Goal: Transaction & Acquisition: Book appointment/travel/reservation

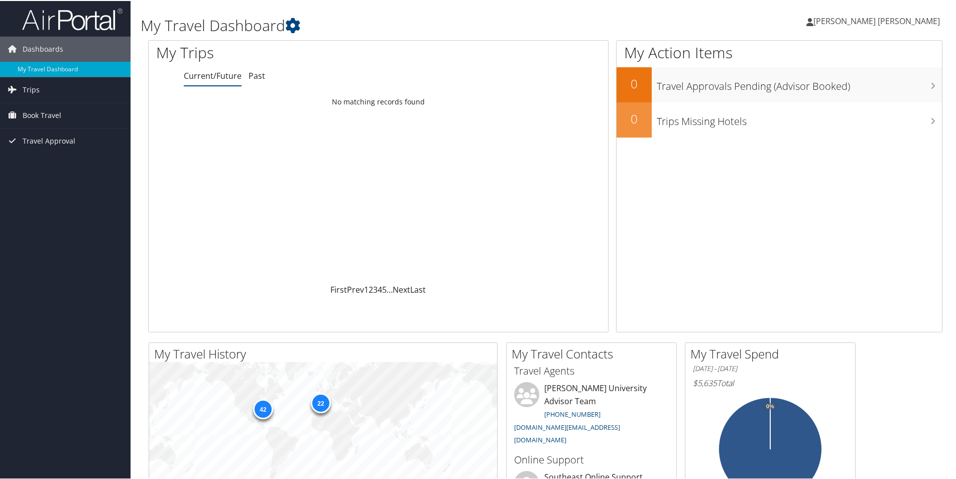
click at [51, 115] on span "Book Travel" at bounding box center [42, 114] width 39 height 25
click at [71, 164] on link "Book/Manage Online Trips" at bounding box center [65, 164] width 131 height 15
click at [57, 65] on link "My Travel Dashboard" at bounding box center [65, 68] width 131 height 15
click at [46, 117] on span "Book Travel" at bounding box center [42, 114] width 39 height 25
click at [76, 167] on link "Book/Manage Online Trips" at bounding box center [65, 164] width 131 height 15
